Goal: Navigation & Orientation: Find specific page/section

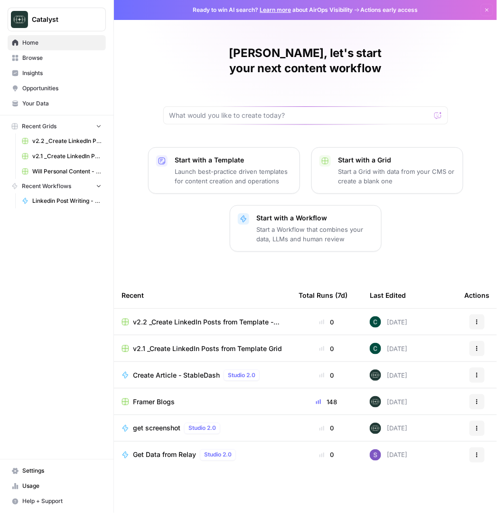
click at [41, 103] on span "Your Data" at bounding box center [61, 103] width 79 height 9
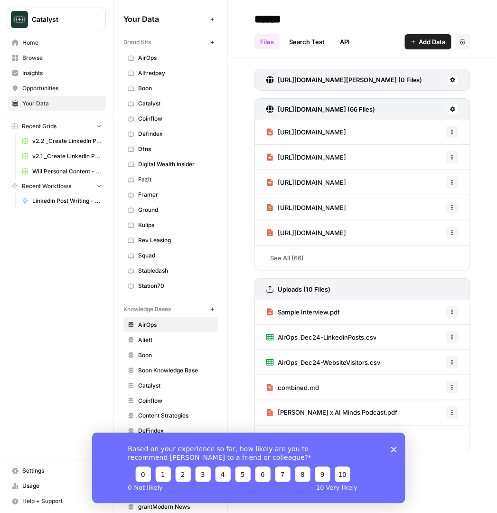
click at [137, 262] on link "Squad" at bounding box center [170, 255] width 94 height 15
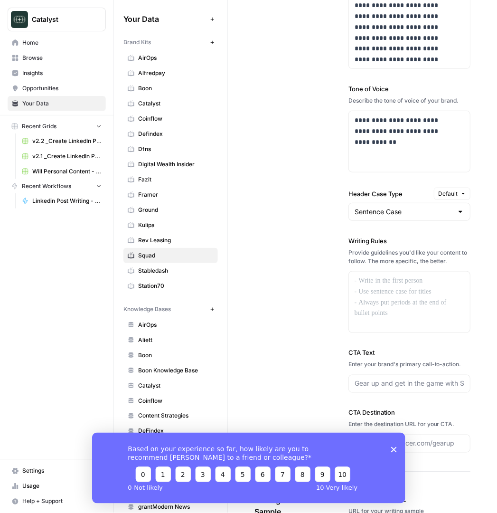
scroll to position [895, 0]
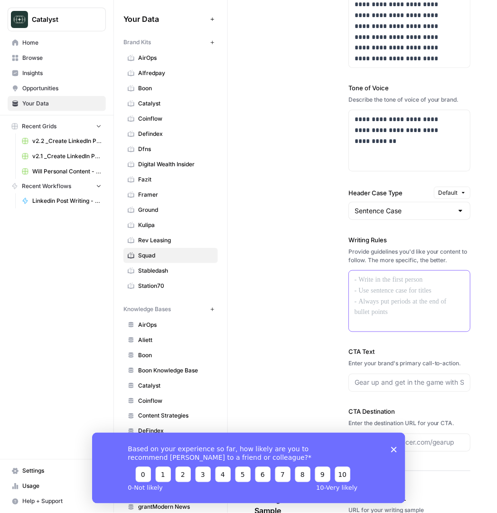
click at [411, 323] on div at bounding box center [409, 301] width 121 height 61
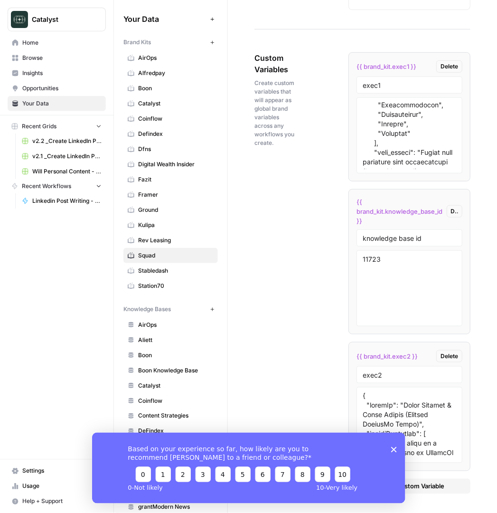
scroll to position [418, 0]
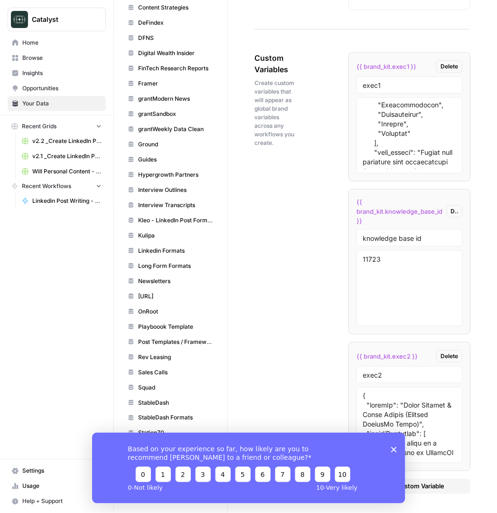
click at [396, 454] on div "Based on your experience so far, how likely are you to recommend [PERSON_NAME] …" at bounding box center [248, 467] width 313 height 71
click at [394, 449] on polygon "Close survey" at bounding box center [394, 449] width 6 height 6
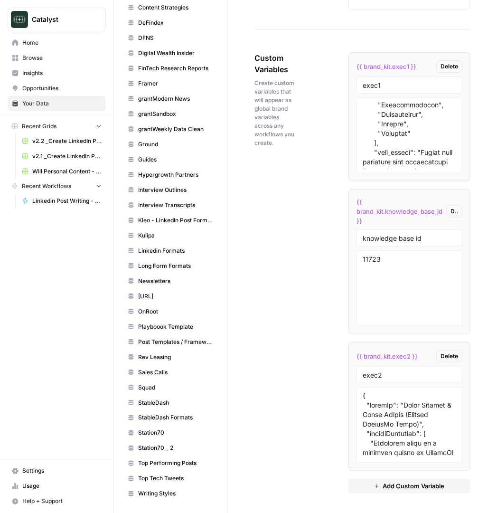
click at [151, 297] on span "[URL]" at bounding box center [175, 296] width 75 height 9
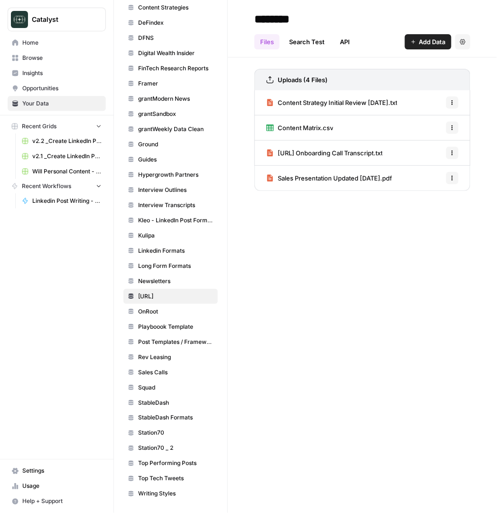
click at [419, 41] on span "Add Data" at bounding box center [432, 41] width 27 height 9
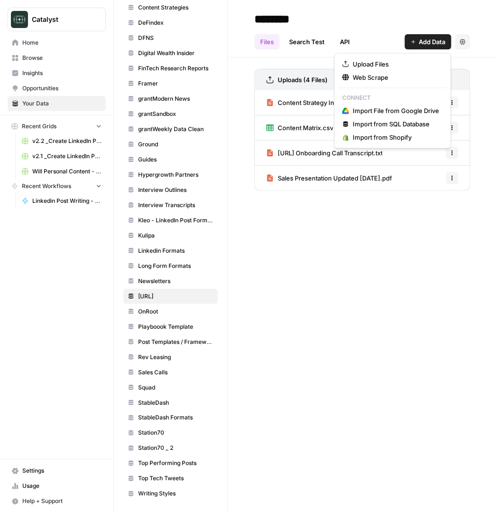
click at [384, 316] on div "******** Files Search Test API Add Data Settings Uploads (4 Files) Content Stra…" at bounding box center [362, 256] width 269 height 513
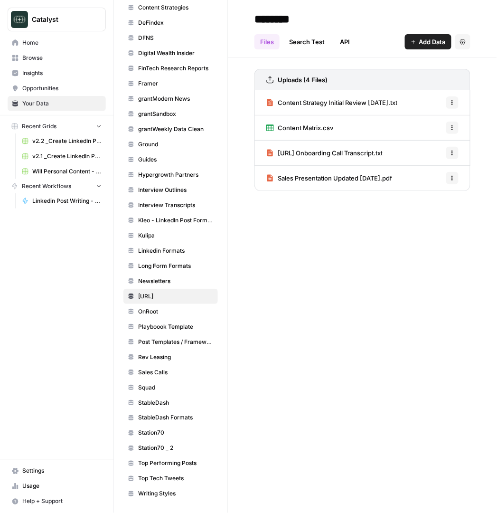
click at [306, 107] on span "Content Strategy Initial Review [DATE].txt" at bounding box center [338, 102] width 120 height 9
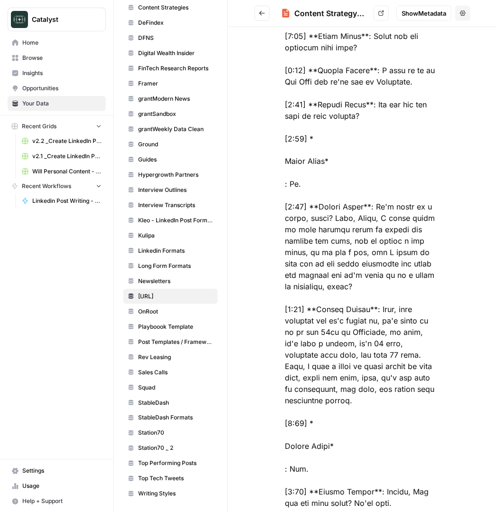
scroll to position [1910, 0]
